Goal: Contribute content

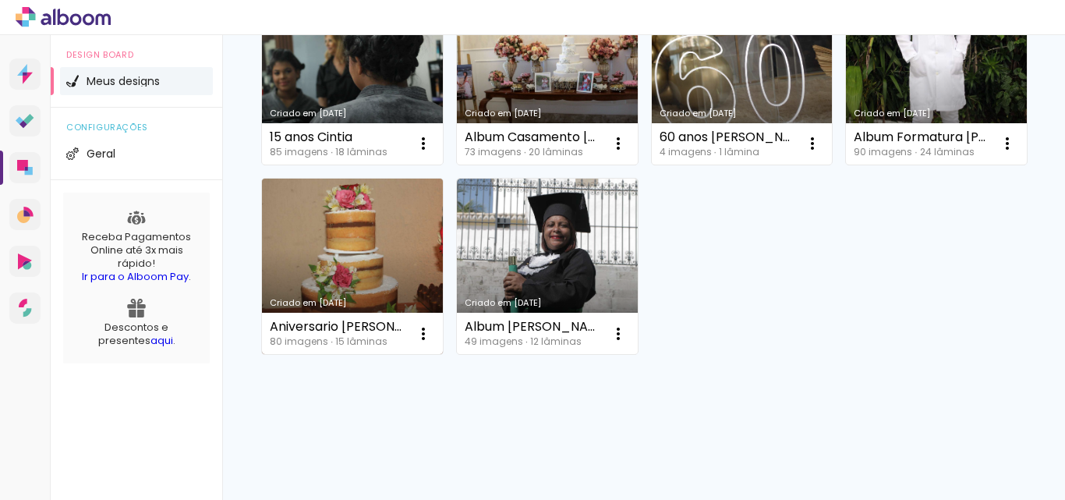
scroll to position [224, 0]
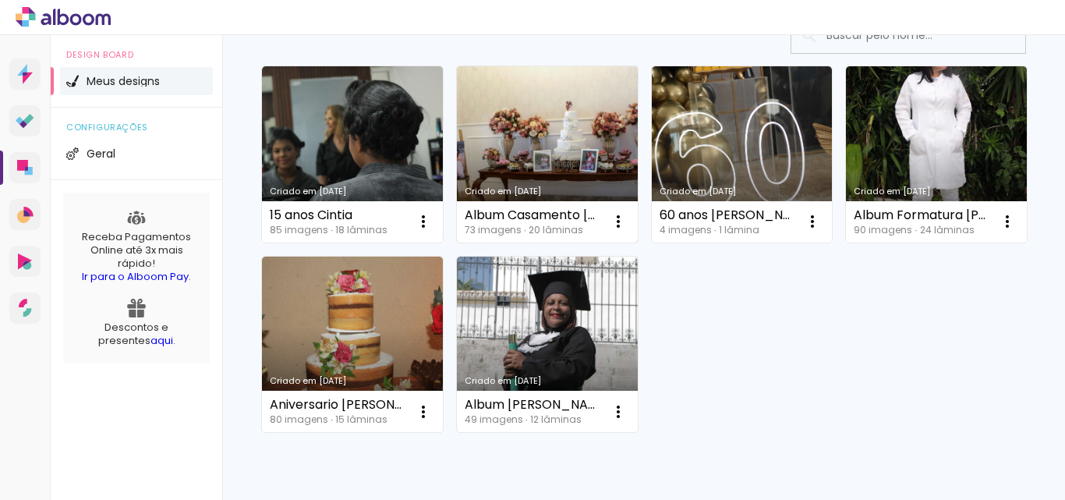
click at [610, 160] on link "Criado em [DATE]" at bounding box center [547, 154] width 181 height 176
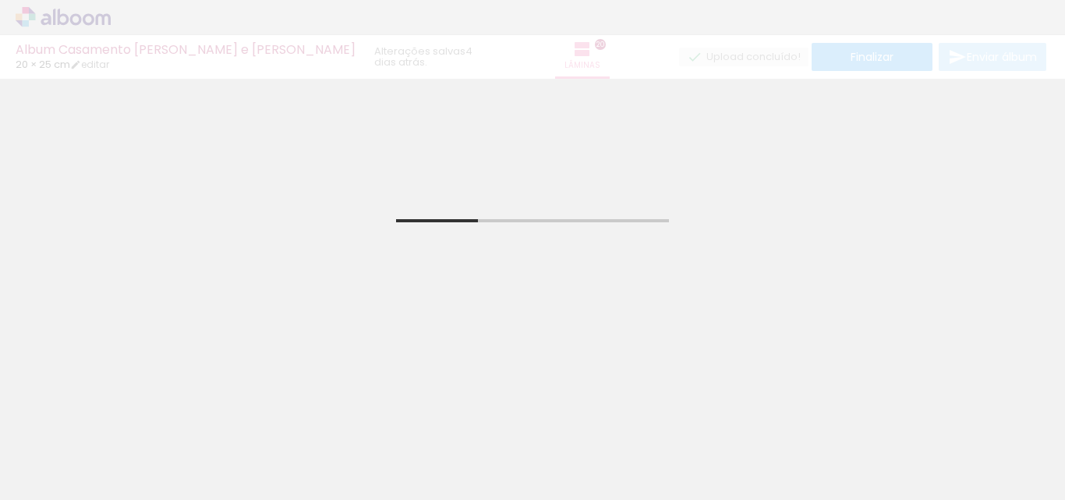
click at [30, 475] on iron-icon at bounding box center [22, 478] width 19 height 19
click at [0, 0] on input "file" at bounding box center [0, 0] width 0 height 0
